Goal: Submit feedback/report problem

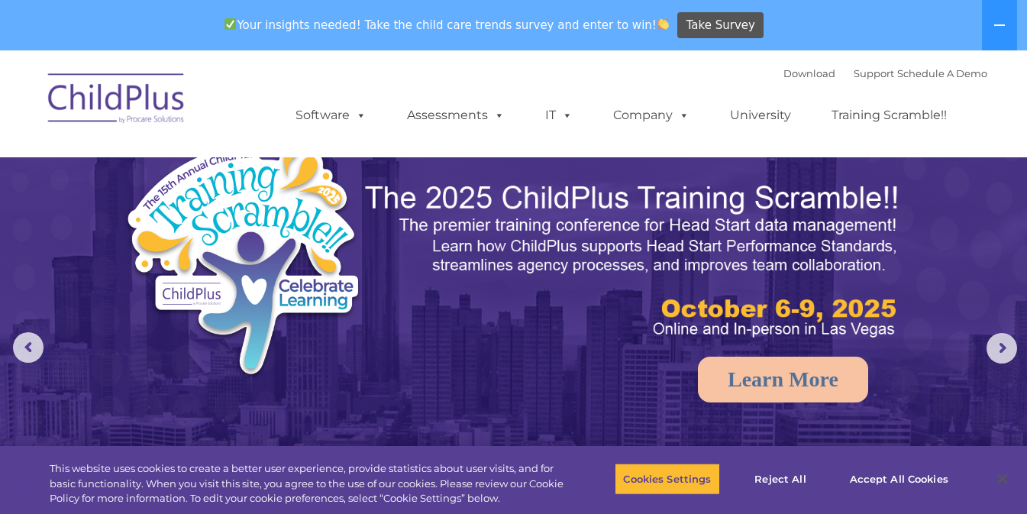
select select "MEDIUM"
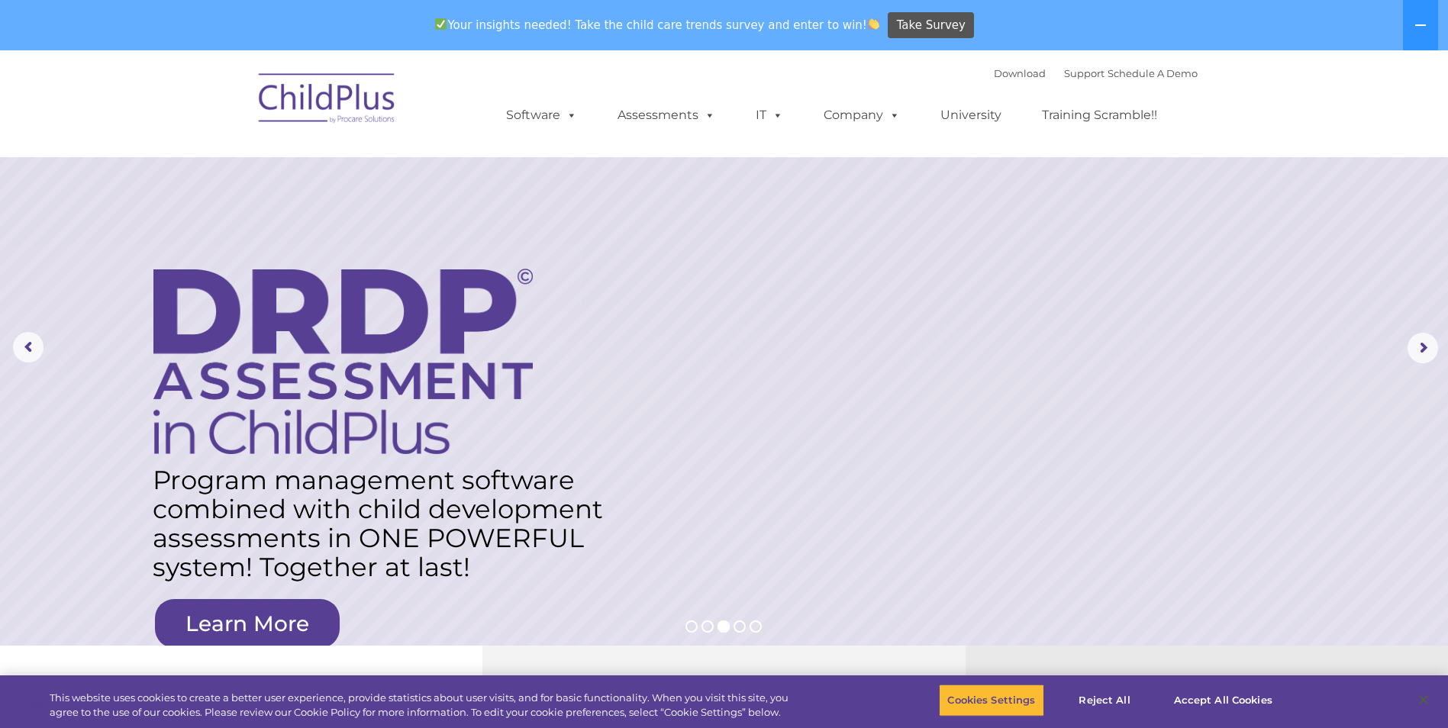
drag, startPoint x: 299, startPoint y: 215, endPoint x: 296, endPoint y: 208, distance: 8.2
click at [299, 215] on rs-layer at bounding box center [724, 347] width 1448 height 595
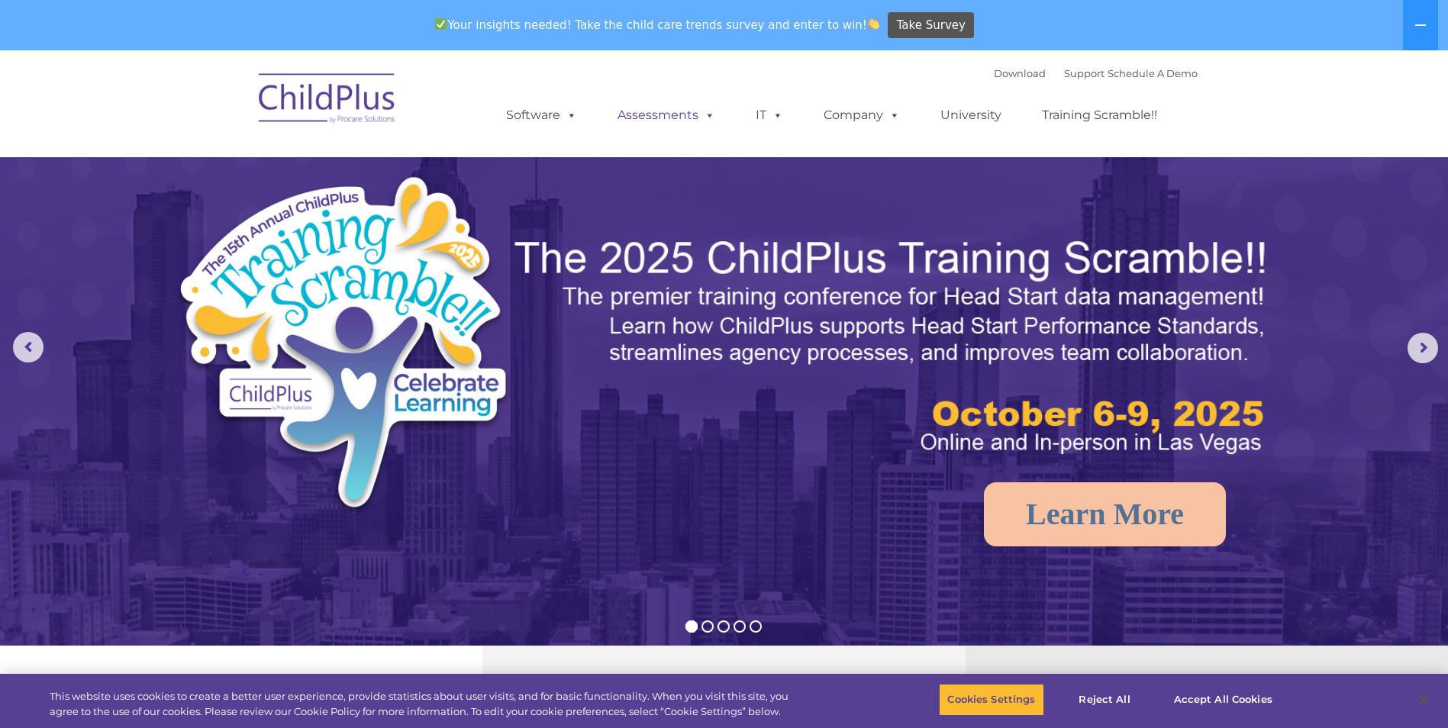
select select "MEDIUM"
click at [1428, 348] on rs-arrow at bounding box center [1423, 348] width 31 height 31
